Goal: Complete application form: Complete application form

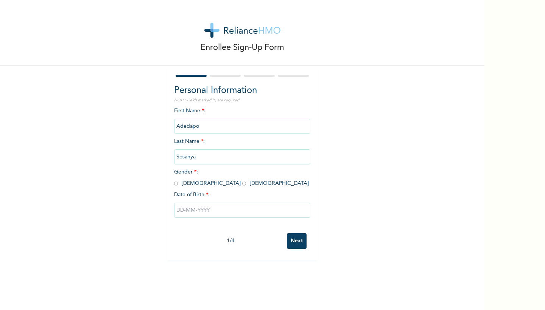
click at [174, 183] on input "radio" at bounding box center [176, 183] width 4 height 7
radio input "true"
click at [182, 211] on input "text" at bounding box center [242, 210] width 136 height 15
select select "7"
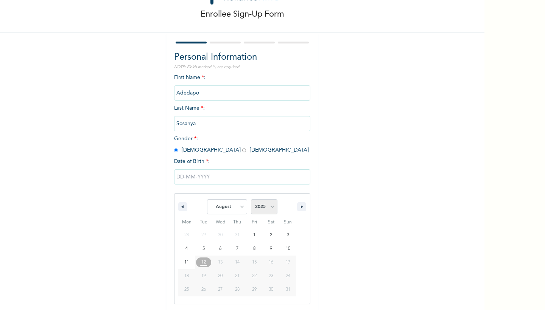
select select "1975"
select select "3"
type input "[DATE]"
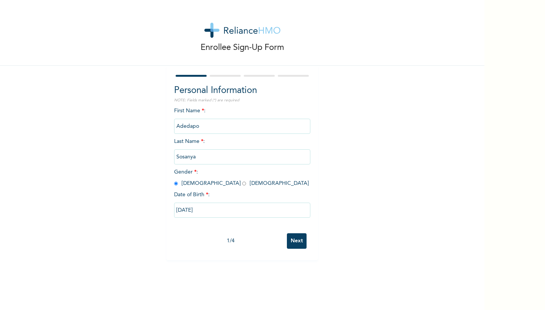
click at [290, 241] on input "Next" at bounding box center [297, 242] width 20 height 16
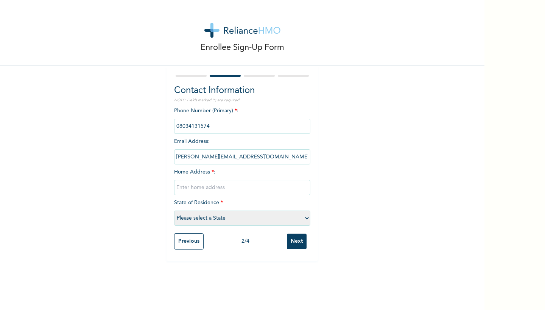
select select "25"
click at [291, 241] on input "Next" at bounding box center [297, 242] width 20 height 16
type input "[STREET_ADDRESS]"
click at [293, 241] on input "Next" at bounding box center [297, 242] width 20 height 16
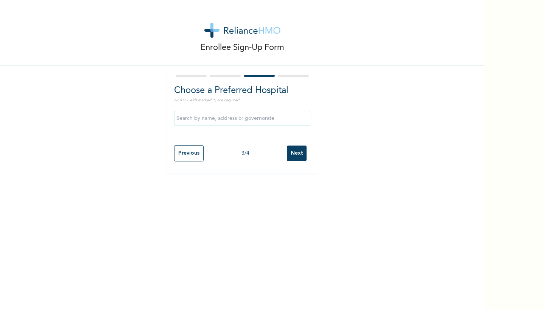
click at [230, 119] on input "text" at bounding box center [242, 118] width 136 height 15
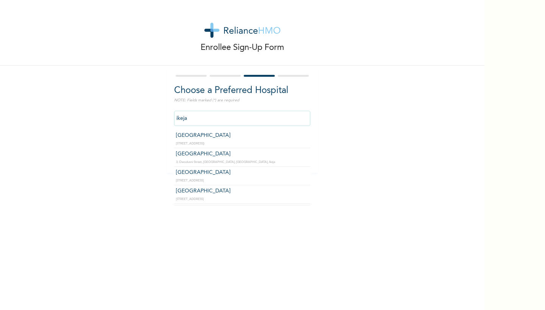
type input "Ikeja"
drag, startPoint x: 263, startPoint y: 153, endPoint x: 400, endPoint y: 123, distance: 139.7
click at [400, 123] on div "Enrollee Sign-Up Form Choose a Preferred Hospital NOTE: Fields marked (*) are r…" at bounding box center [242, 86] width 484 height 173
click at [210, 121] on input "Ikeja" at bounding box center [242, 118] width 136 height 15
